Goal: Check status: Check status

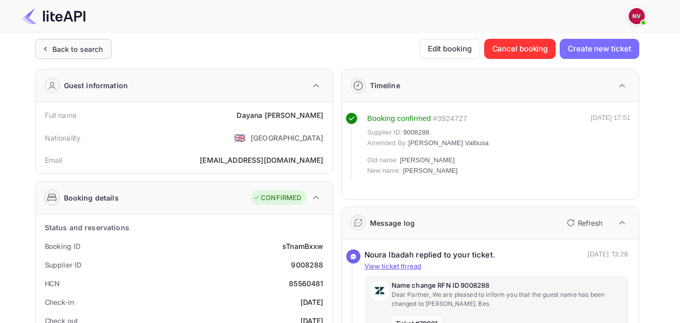
click at [46, 53] on icon at bounding box center [45, 49] width 11 height 10
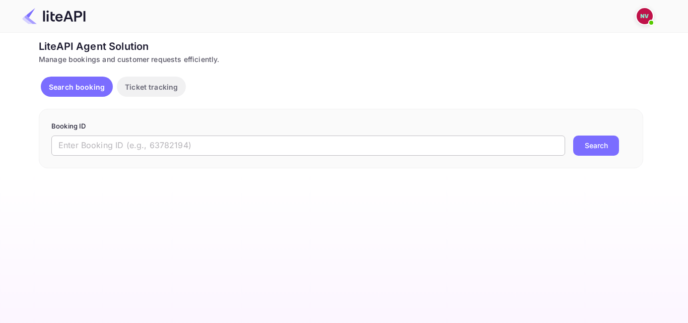
click at [99, 154] on input "text" at bounding box center [307, 145] width 513 height 20
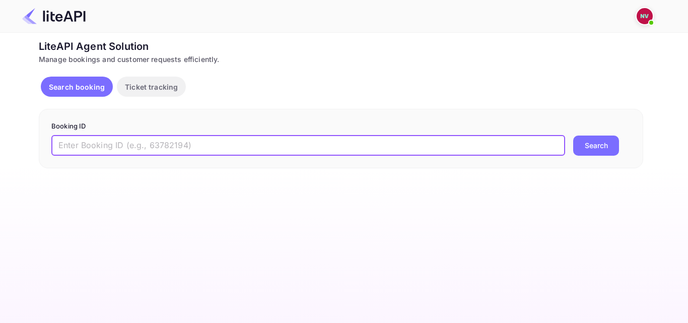
paste input "9090886"
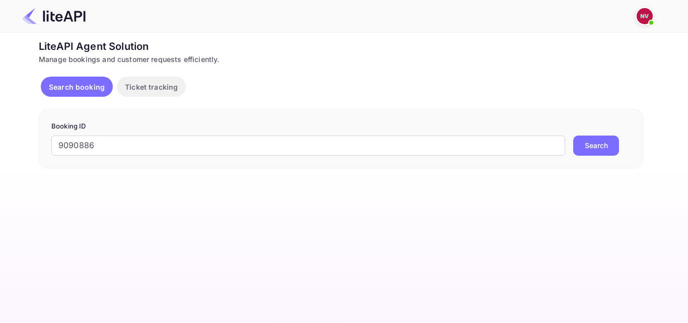
click at [591, 140] on button "Search" at bounding box center [596, 145] width 46 height 20
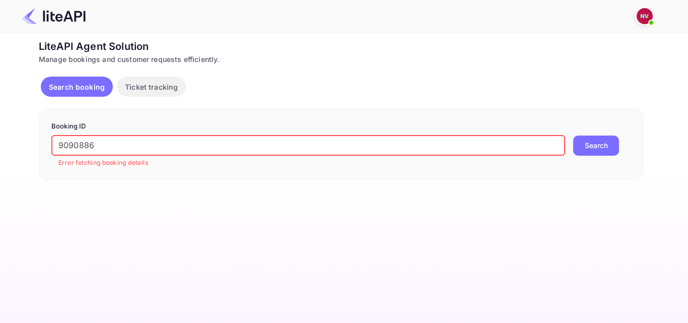
click at [117, 149] on input "9090886" at bounding box center [307, 145] width 513 height 20
paste input "gkckV3uuO"
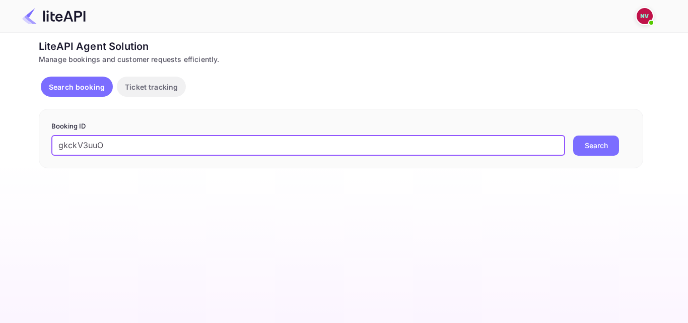
type input "gkckV3uuO"
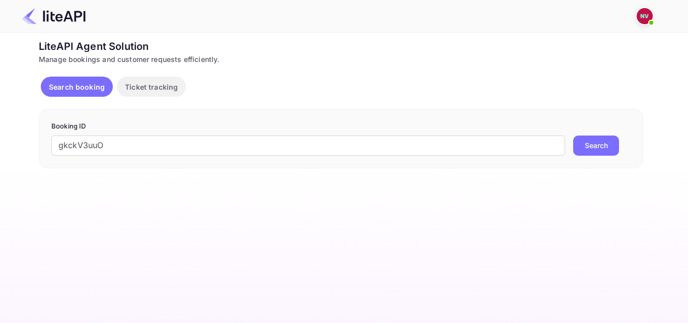
click at [575, 150] on button "Search" at bounding box center [596, 145] width 46 height 20
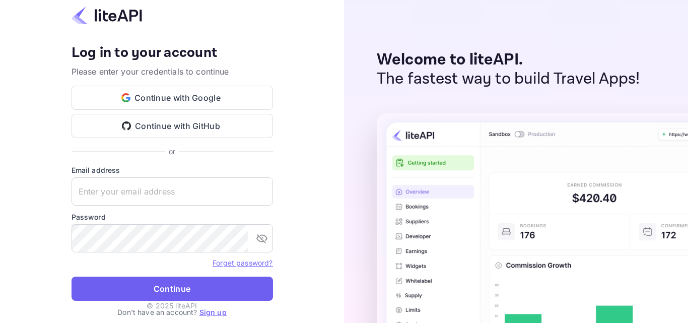
type input "n.valbusa+revolutcs@nuitee.com"
click at [198, 282] on button "Continue" at bounding box center [171, 288] width 201 height 24
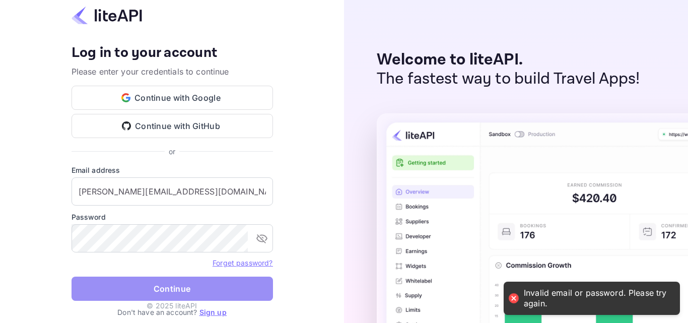
click at [188, 292] on button "Continue" at bounding box center [171, 288] width 201 height 24
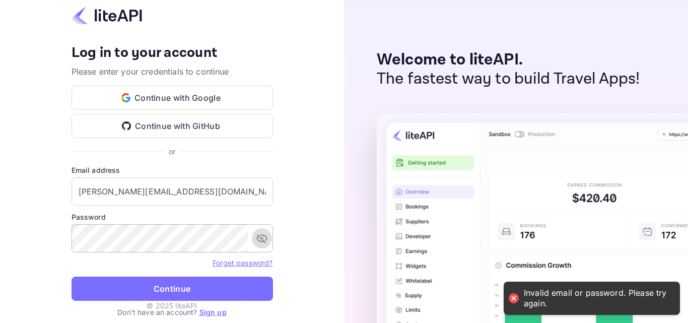
click at [265, 237] on icon "toggle password visibility" at bounding box center [262, 238] width 12 height 12
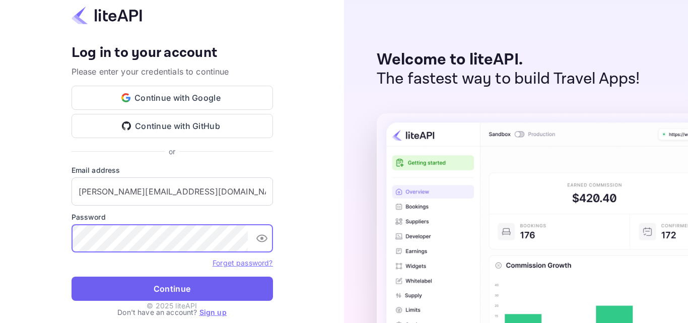
click at [169, 290] on button "Continue" at bounding box center [171, 288] width 201 height 24
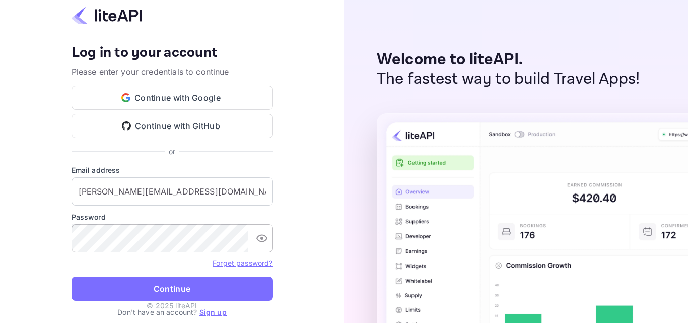
click at [262, 239] on icon "toggle password visibility" at bounding box center [261, 239] width 11 height 8
click at [245, 179] on input "n.valbusa+revolutcs@nuitee.com" at bounding box center [171, 191] width 201 height 28
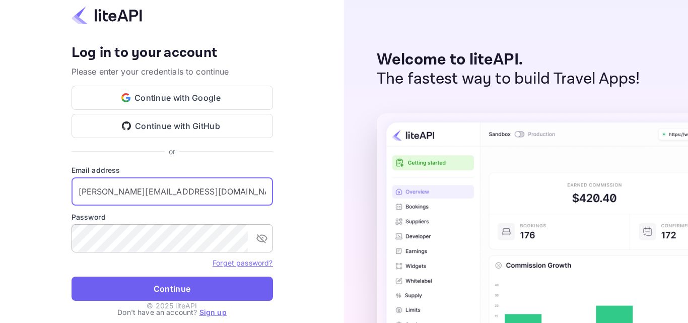
click at [220, 280] on button "Continue" at bounding box center [171, 288] width 201 height 24
